Goal: Book appointment/travel/reservation

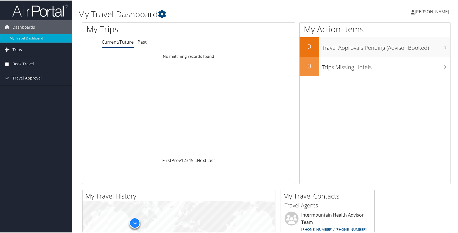
click at [26, 66] on span "Book Travel" at bounding box center [22, 63] width 21 height 14
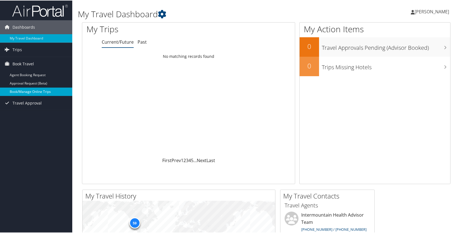
click at [47, 92] on link "Book/Manage Online Trips" at bounding box center [36, 91] width 72 height 8
